Goal: Task Accomplishment & Management: Complete application form

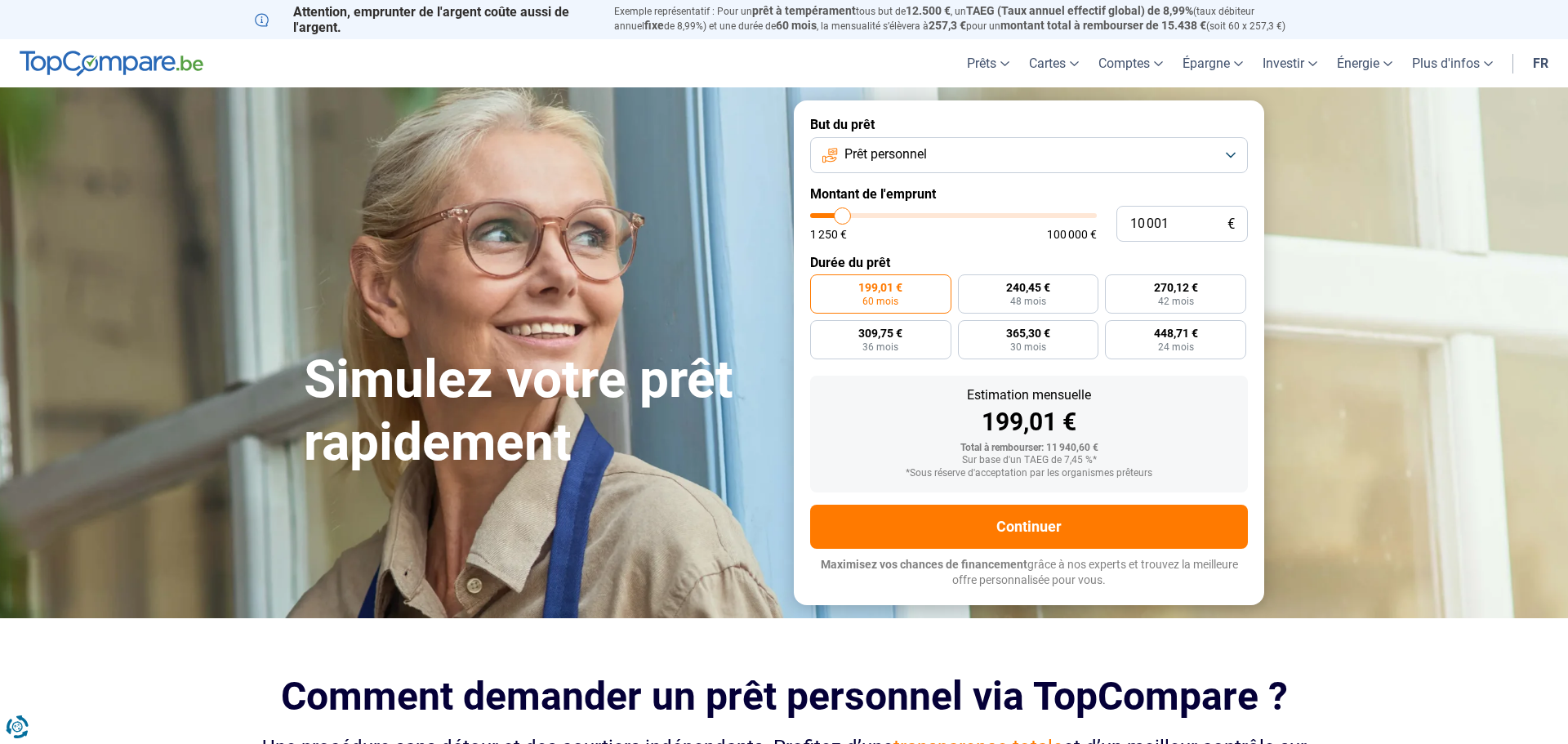
type input "77000"
click at [1025, 213] on input "range" at bounding box center [954, 215] width 287 height 5
type input "77 000"
radio input "false"
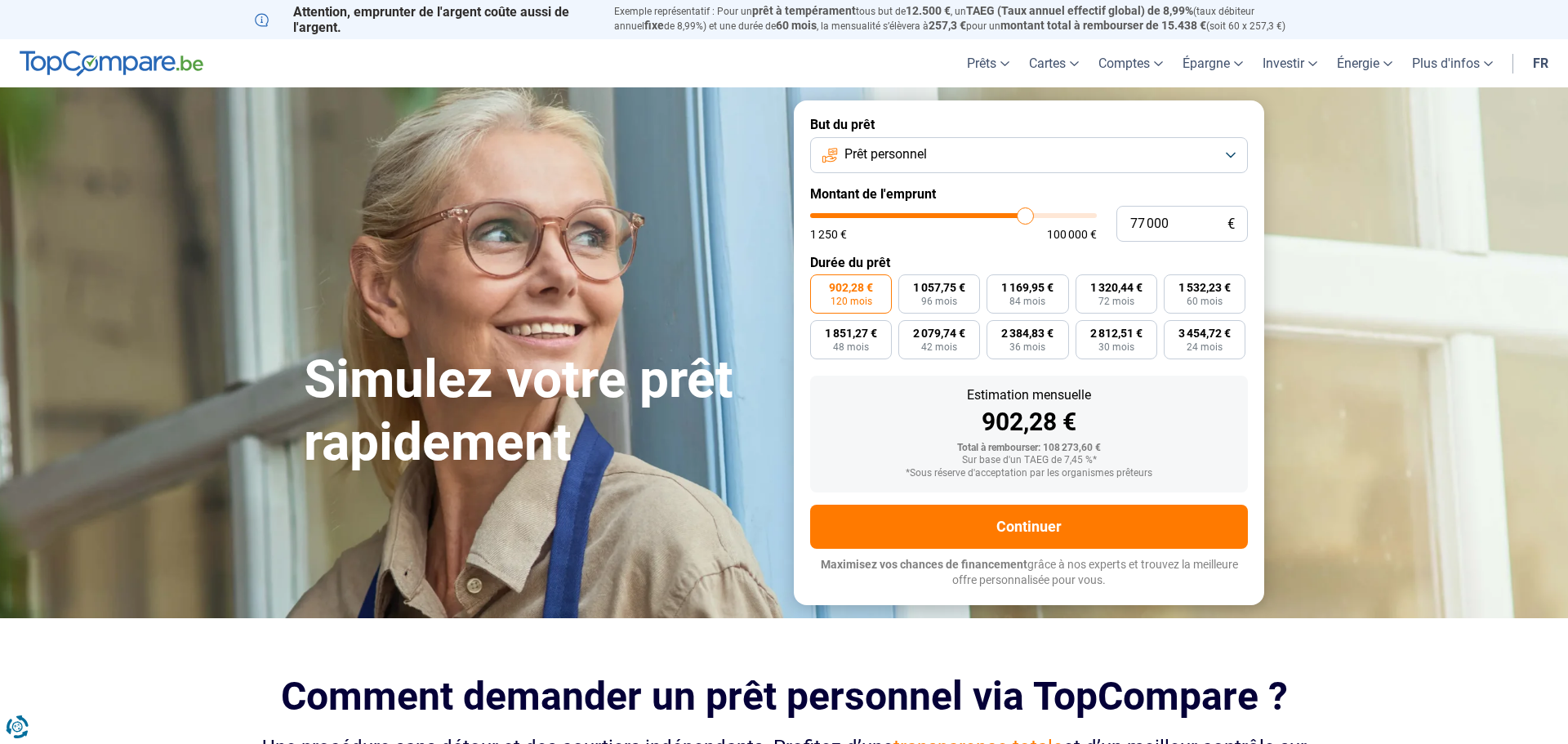
type input "66500"
click at [997, 214] on input "range" at bounding box center [954, 215] width 287 height 5
type input "66 500"
type input "57750"
click at [972, 215] on input "range" at bounding box center [954, 215] width 287 height 5
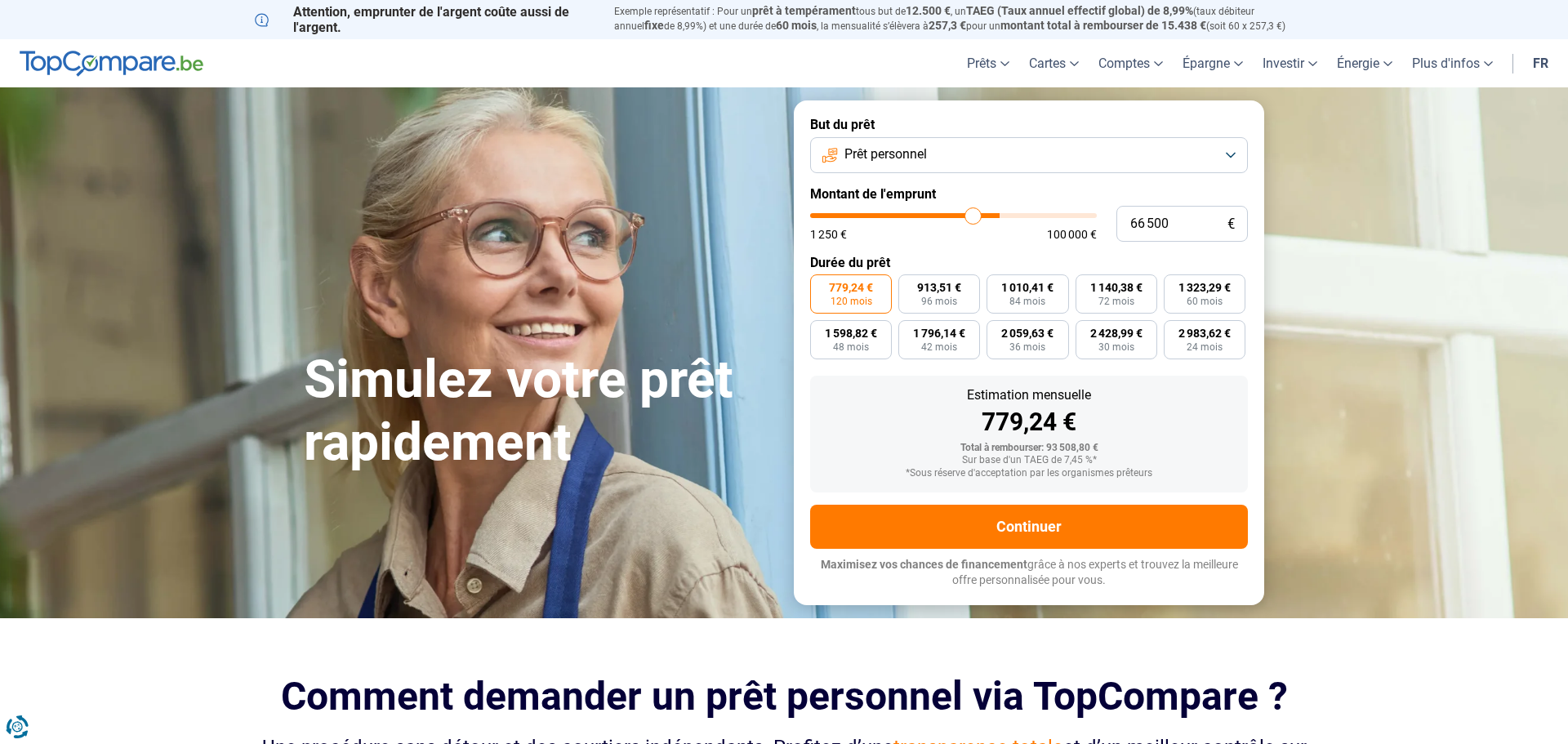
type input "57 750"
type input "63500"
click at [988, 215] on input "range" at bounding box center [954, 215] width 287 height 5
type input "63 500"
type input "57750"
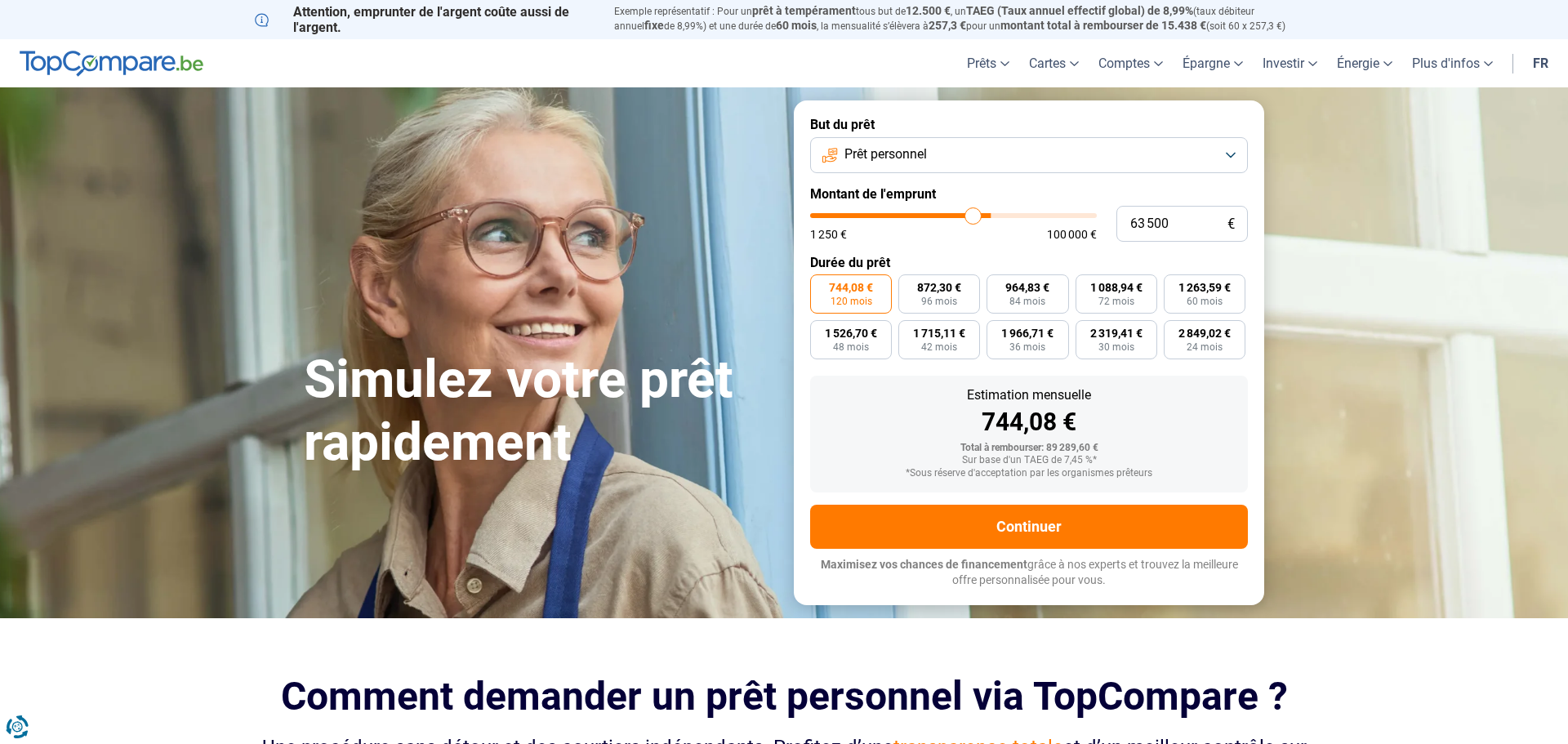
click at [972, 216] on input "range" at bounding box center [954, 215] width 287 height 5
type input "57 750"
type input "53250"
click at [960, 215] on input "range" at bounding box center [954, 215] width 287 height 5
type input "53 250"
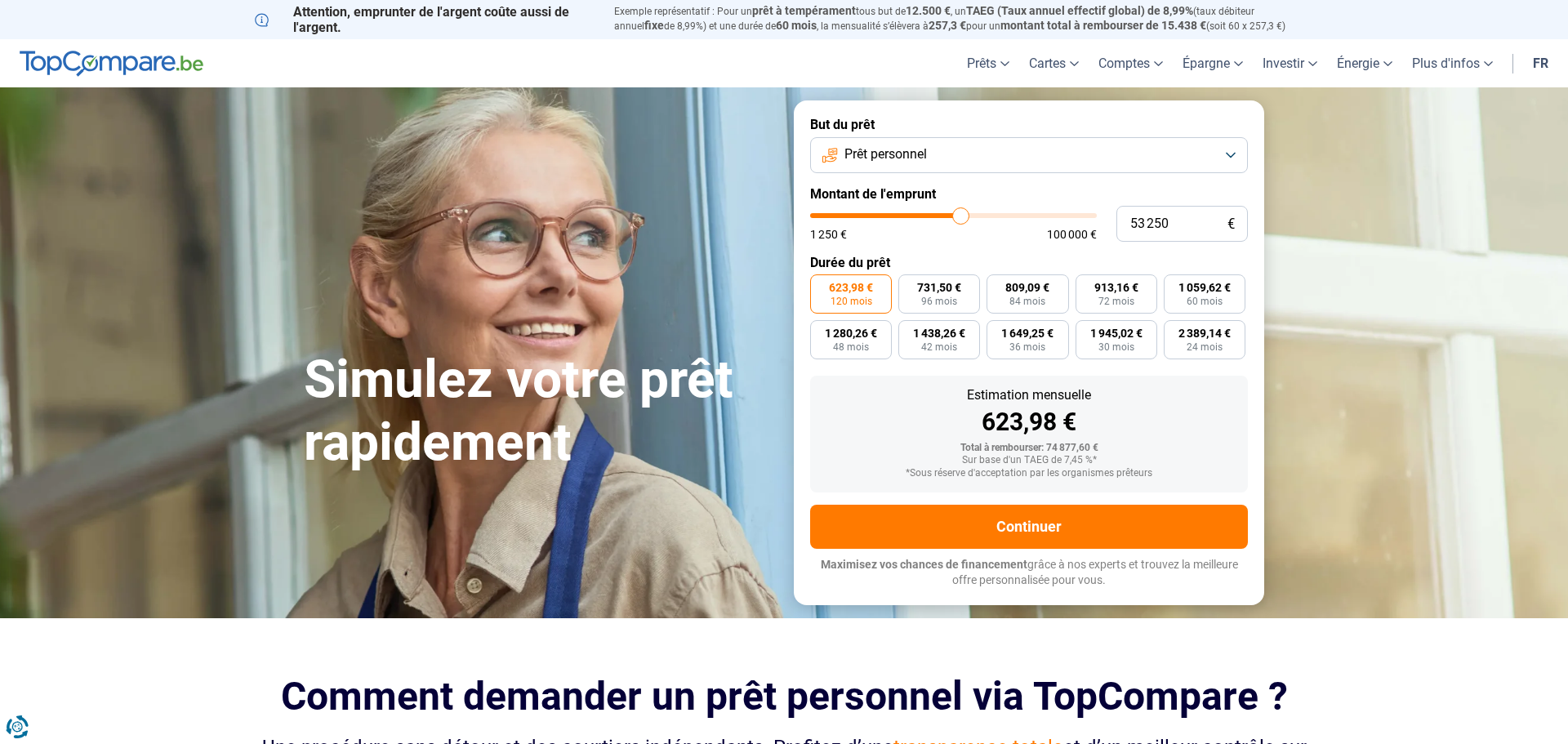
click at [950, 216] on input "range" at bounding box center [954, 215] width 287 height 5
type input "47000"
click at [943, 215] on input "range" at bounding box center [954, 215] width 287 height 5
click at [950, 215] on input "range" at bounding box center [954, 215] width 287 height 5
click at [1179, 212] on input "47 000" at bounding box center [1181, 223] width 131 height 36
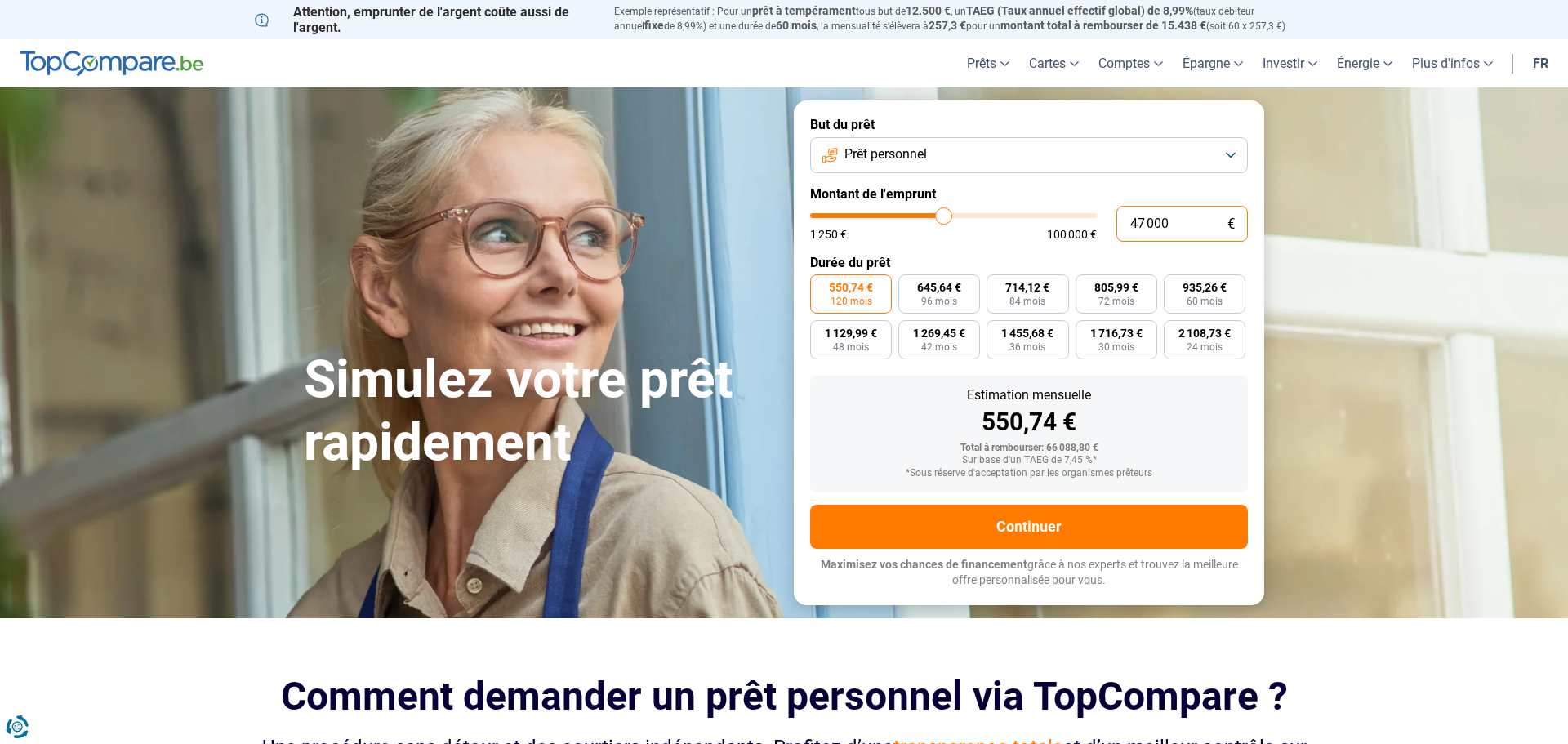
type input "4 700"
type input "4750"
type input "470"
type input "1250"
type input "47"
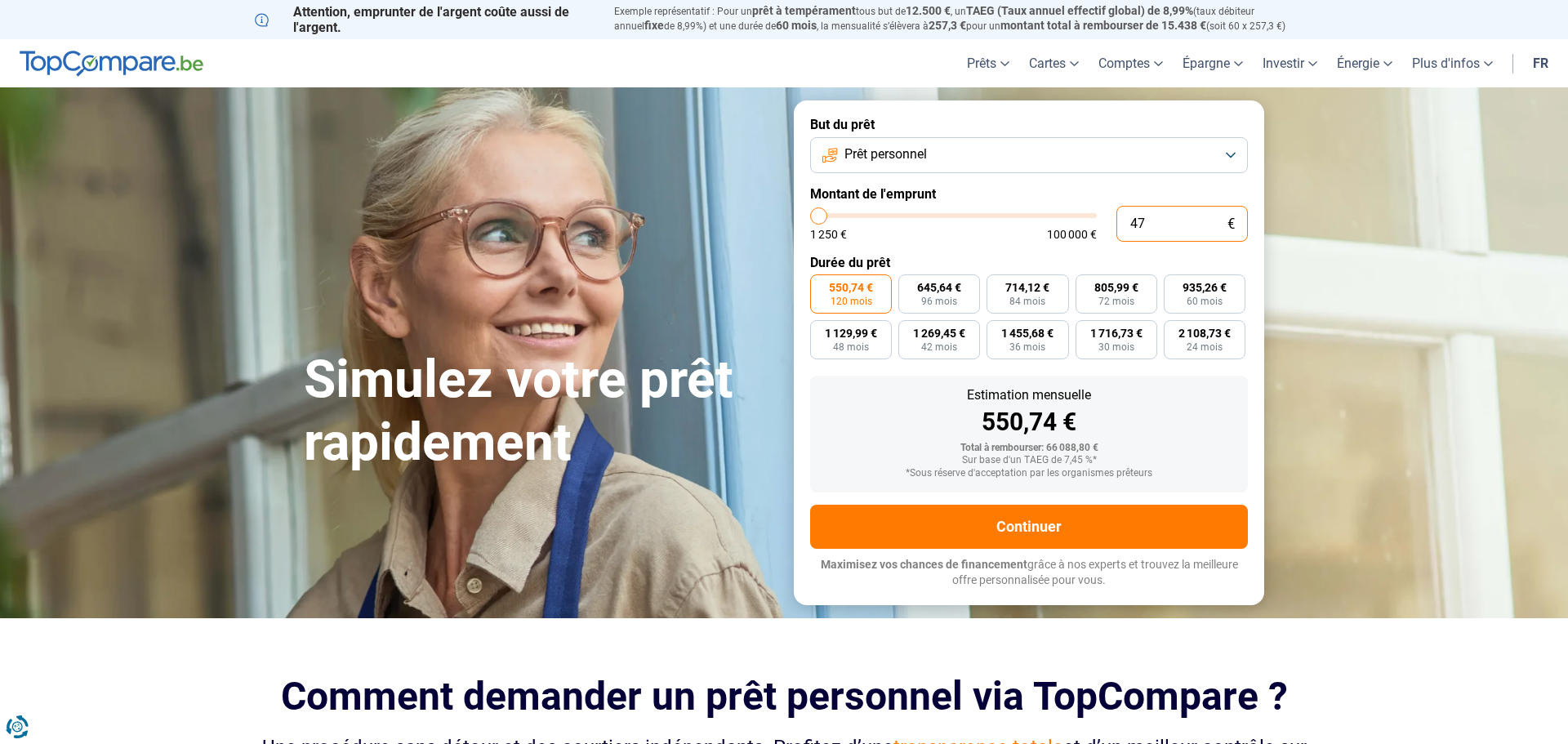
type input "1250"
type input "4"
type input "1250"
type input "0"
type input "1250"
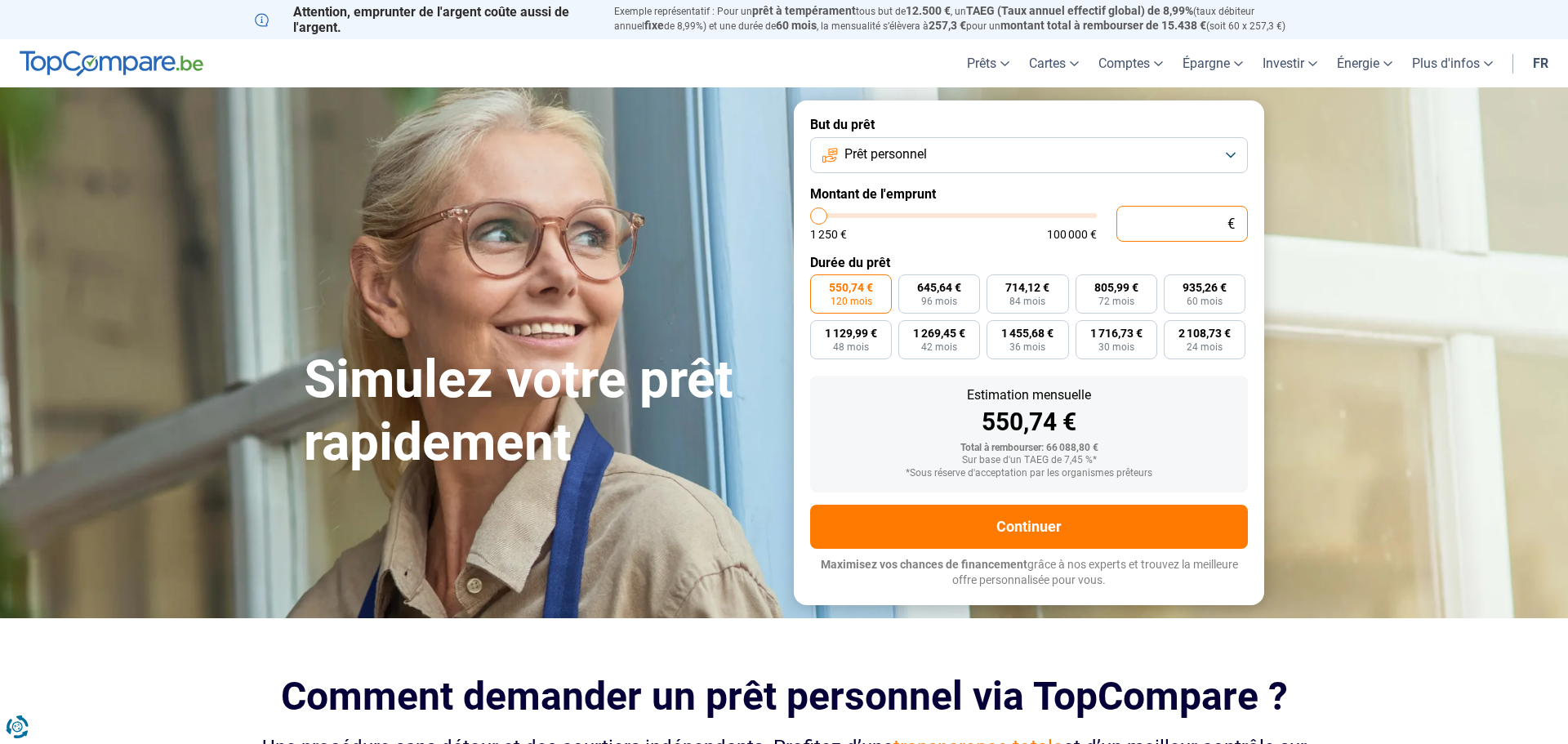
type input "5"
type input "1250"
type input "50"
type input "1250"
type input "500"
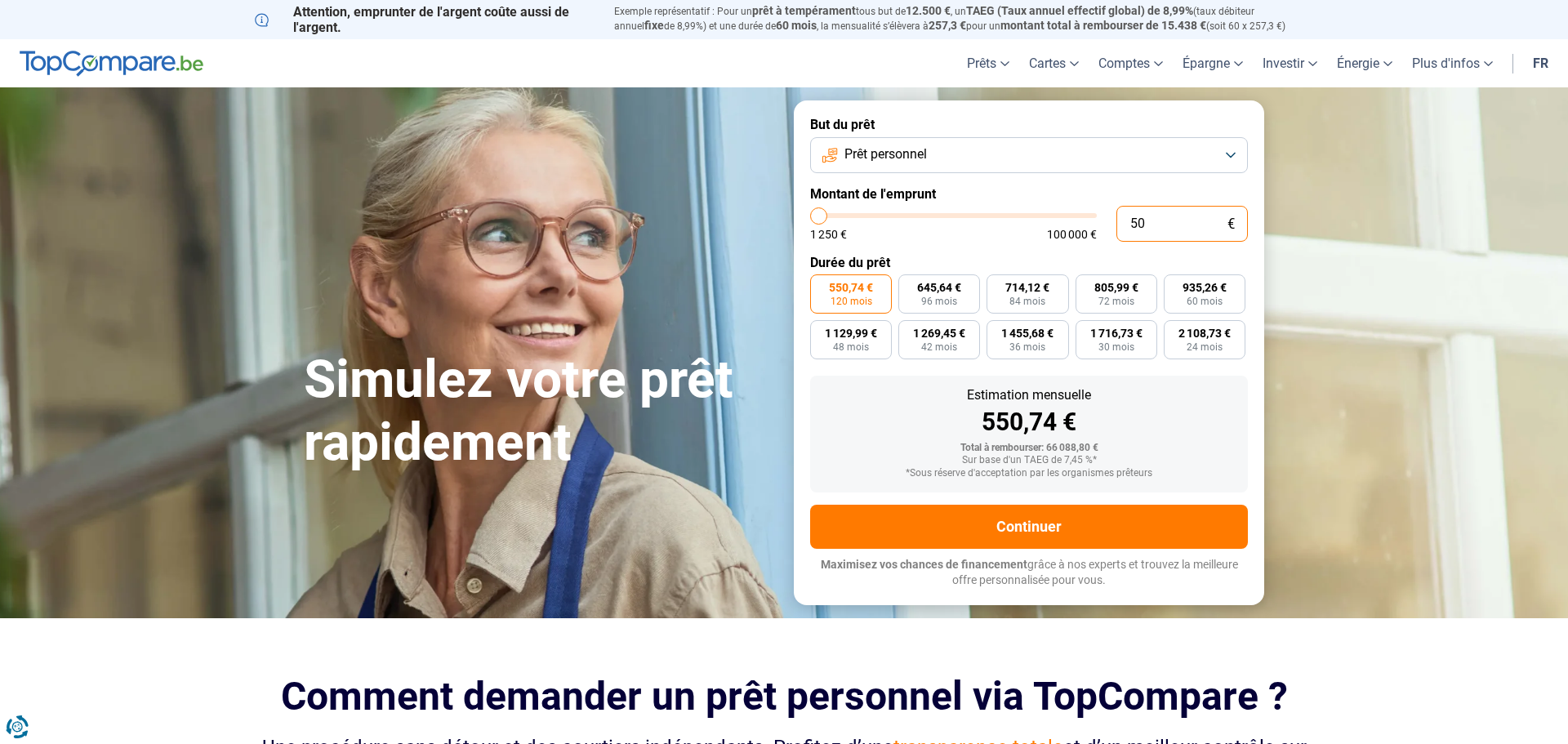
type input "1250"
type input "5 000"
type input "5000"
type input "50 000"
type input "50000"
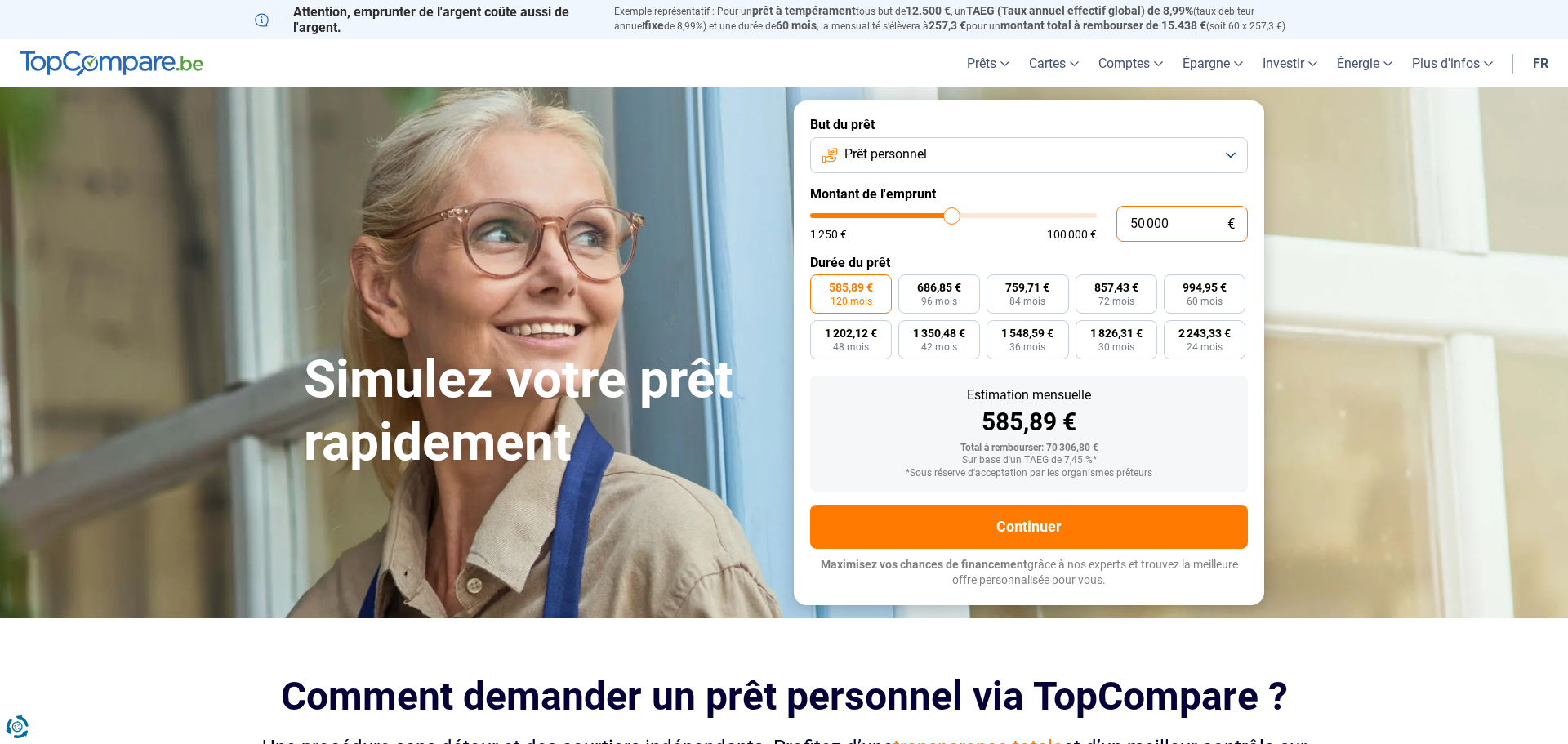
type input "50 000"
click at [1107, 158] on button "Prêt personnel" at bounding box center [1029, 155] width 438 height 36
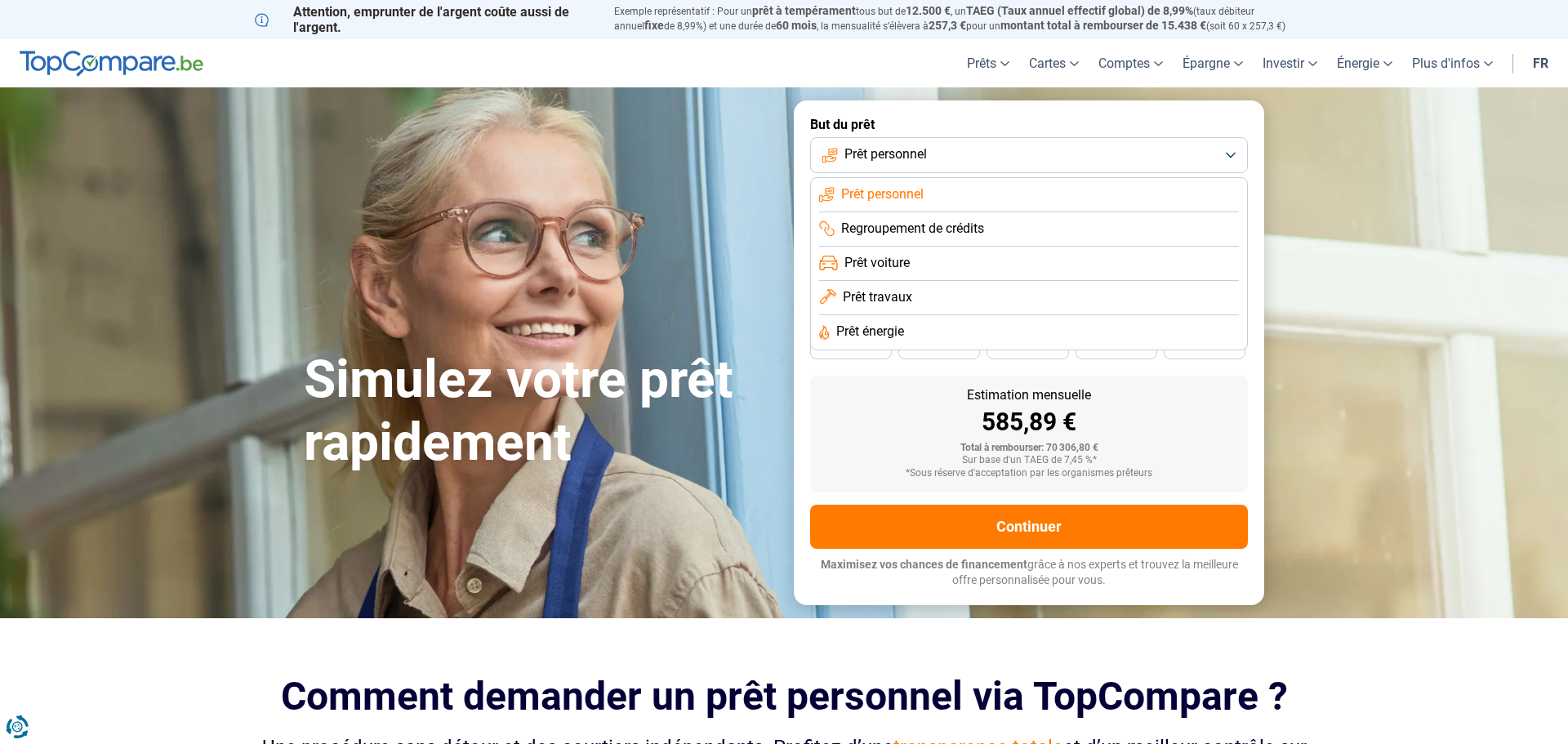
click at [938, 261] on li "Prêt voiture" at bounding box center [1029, 264] width 420 height 34
